Goal: Information Seeking & Learning: Learn about a topic

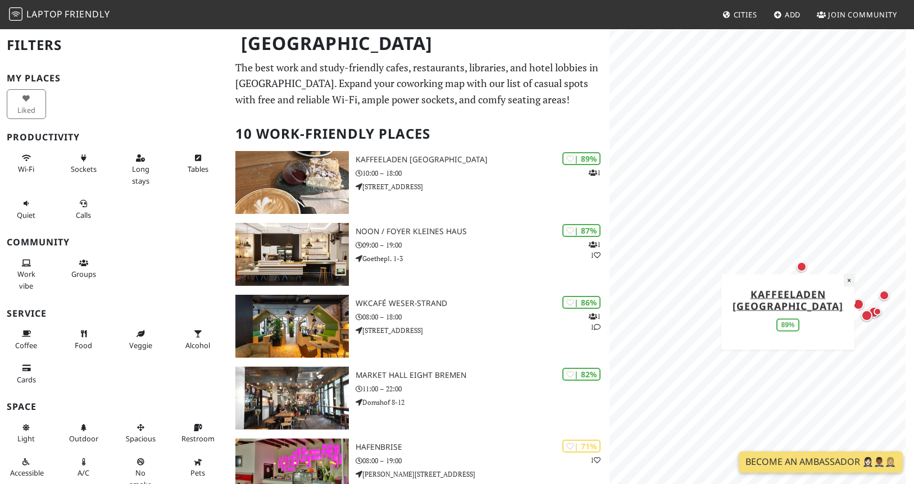
click at [851, 275] on button "×" at bounding box center [849, 280] width 11 height 12
click at [803, 264] on div "Map marker" at bounding box center [802, 267] width 10 height 10
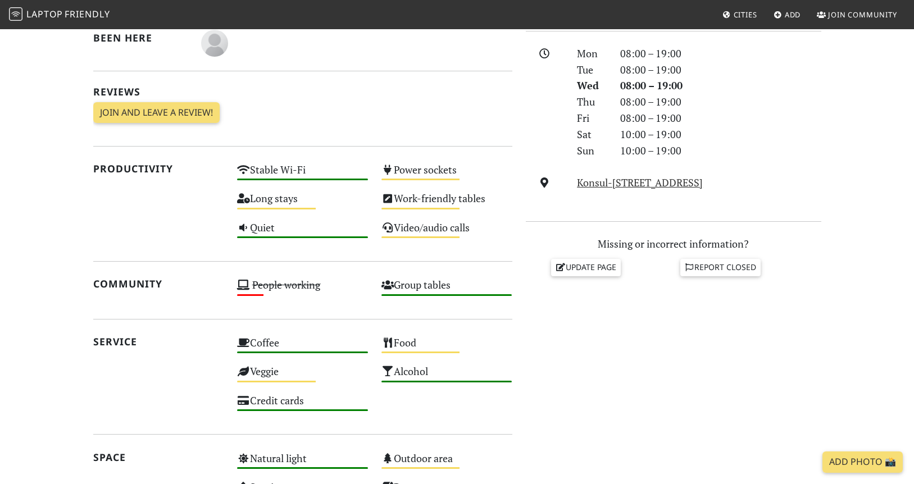
scroll to position [585, 0]
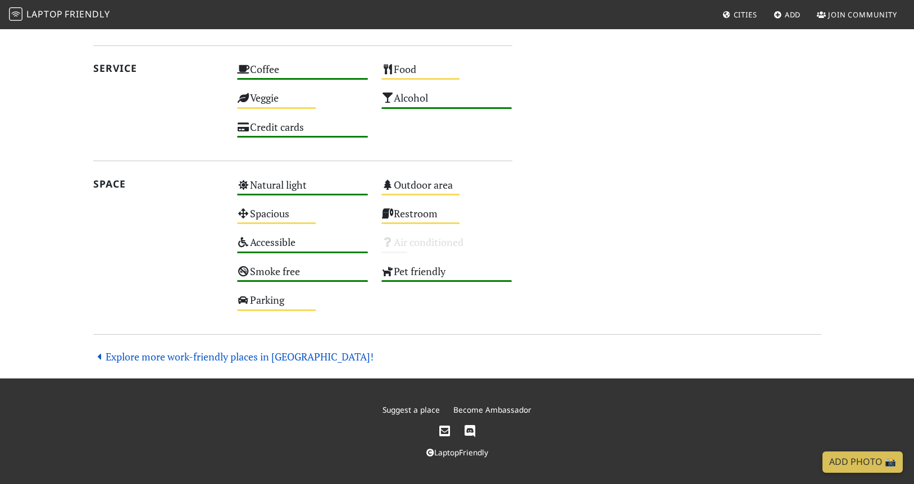
click at [228, 356] on link "Explore more work-friendly places in Bremen!" at bounding box center [233, 356] width 281 height 13
